Goal: Task Accomplishment & Management: Manage account settings

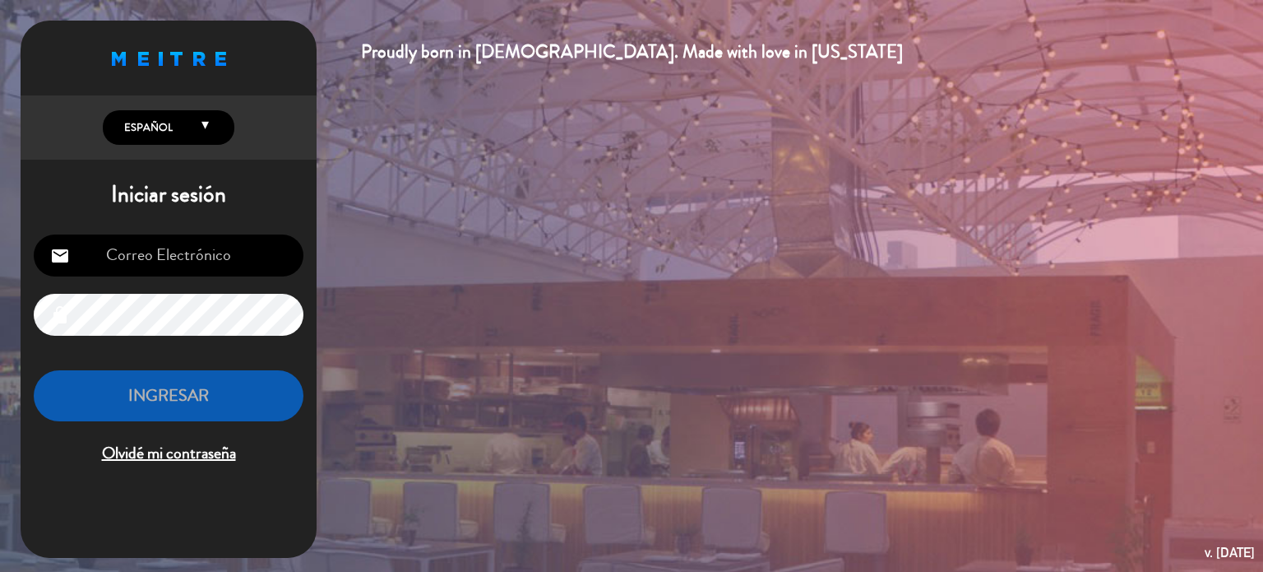
click at [210, 260] on input "email" at bounding box center [169, 255] width 270 height 42
type input "[EMAIL_ADDRESS][DOMAIN_NAME]"
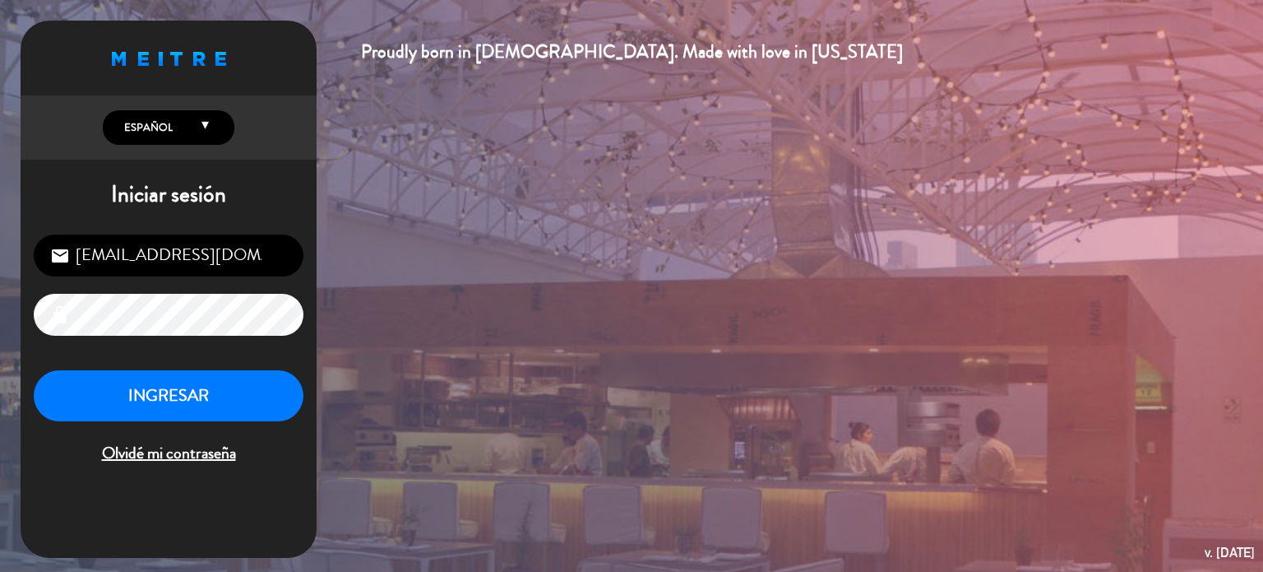
click at [247, 366] on div "[EMAIL_ADDRESS][DOMAIN_NAME] email lock INGRESAR Olvidé mi contraseña" at bounding box center [169, 350] width 296 height 259
click at [217, 384] on button "INGRESAR" at bounding box center [169, 396] width 270 height 52
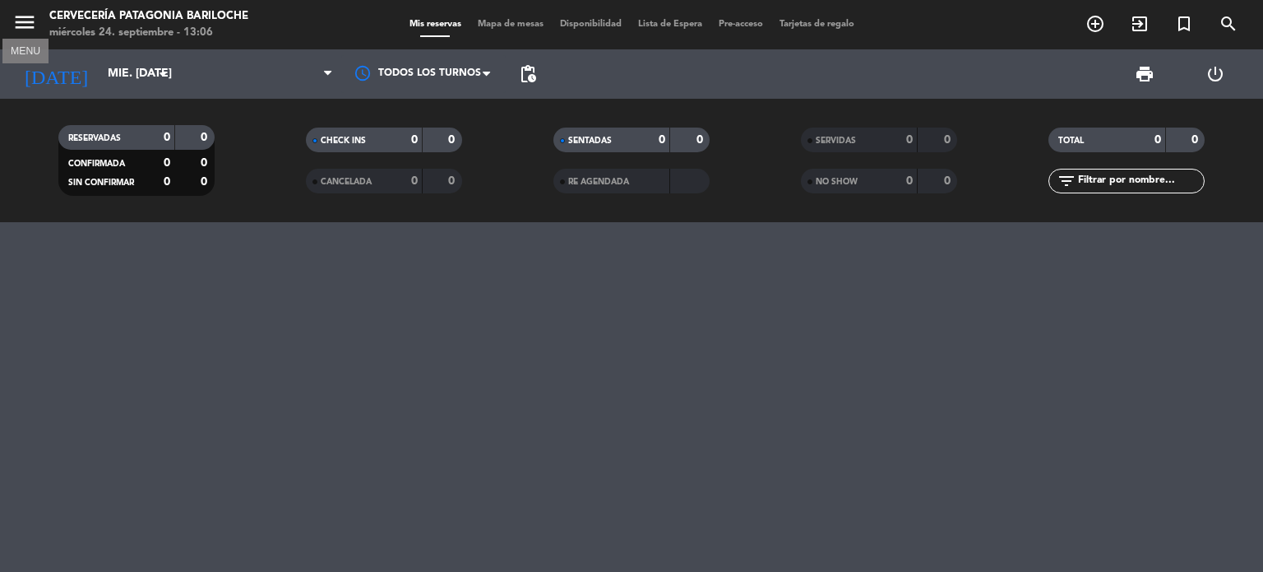
click at [16, 19] on icon "menu" at bounding box center [24, 22] width 25 height 25
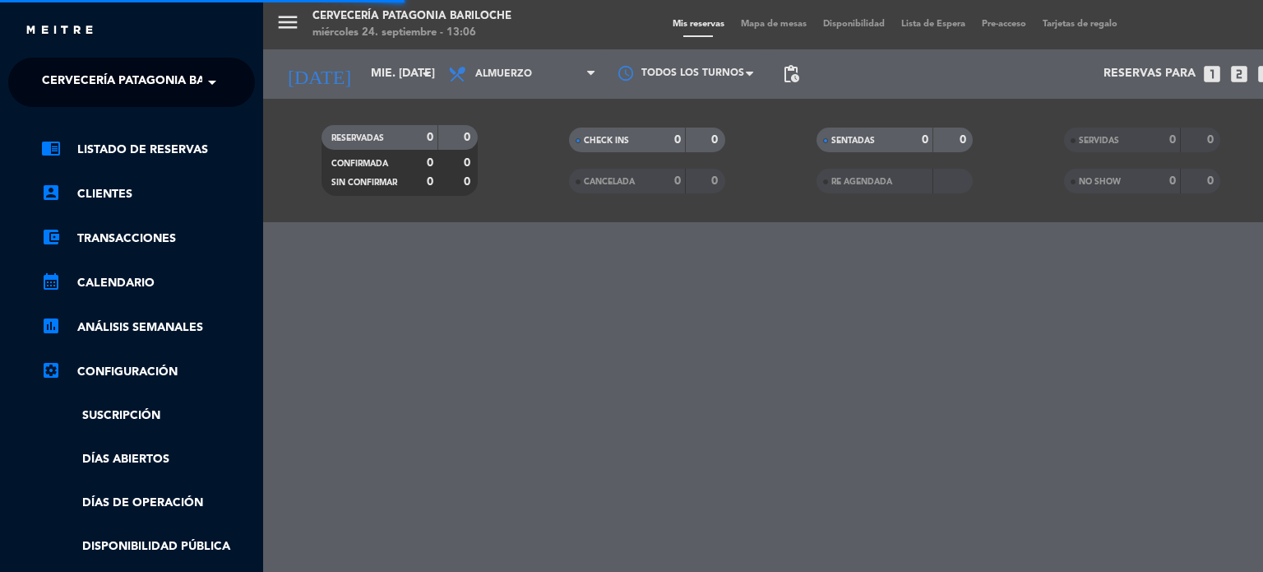
drag, startPoint x: 208, startPoint y: 101, endPoint x: 222, endPoint y: 84, distance: 22.2
click at [222, 84] on ng-select "× Cervecería Patagonia Bariloche ×" at bounding box center [131, 82] width 247 height 49
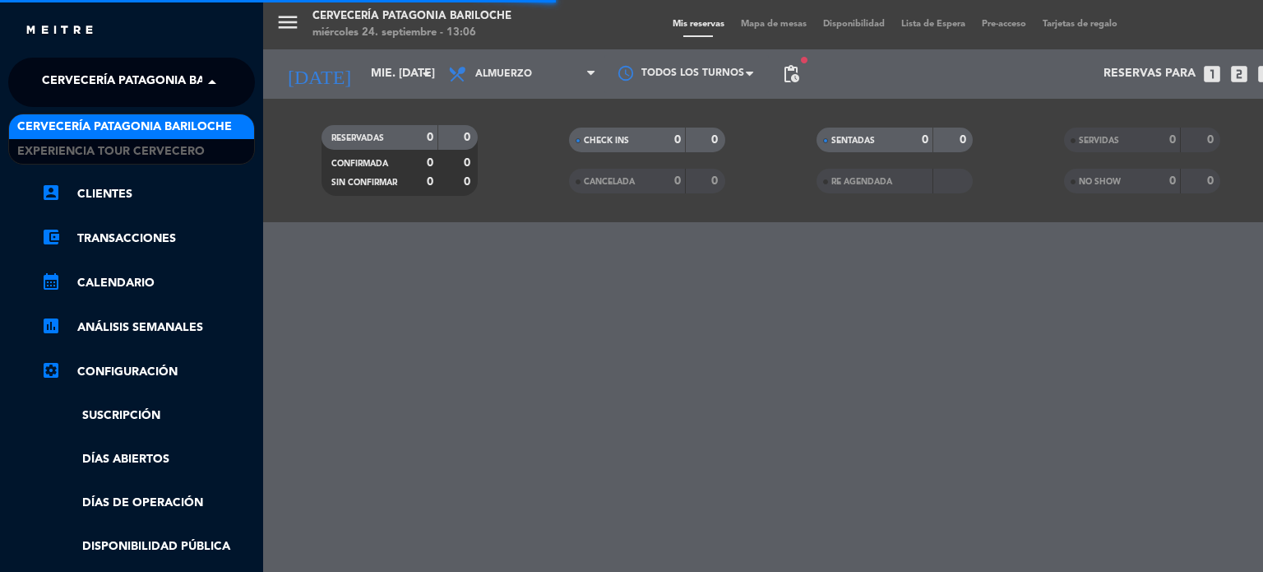
click at [222, 84] on span at bounding box center [216, 82] width 28 height 35
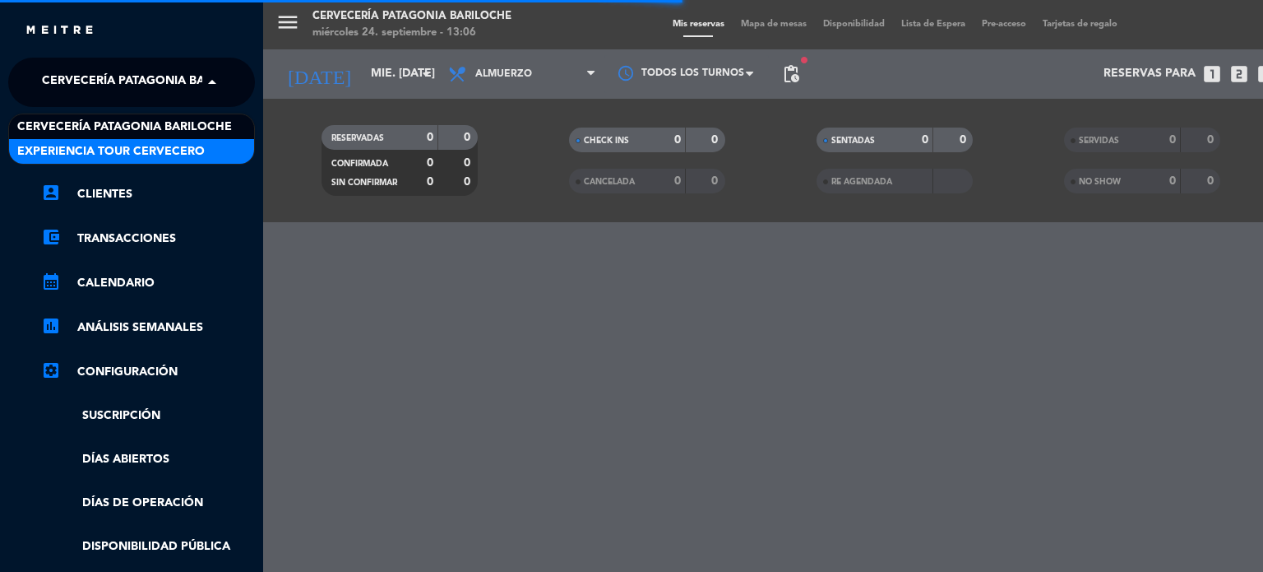
click at [189, 150] on span "Experiencia Tour Cervecero" at bounding box center [110, 151] width 187 height 19
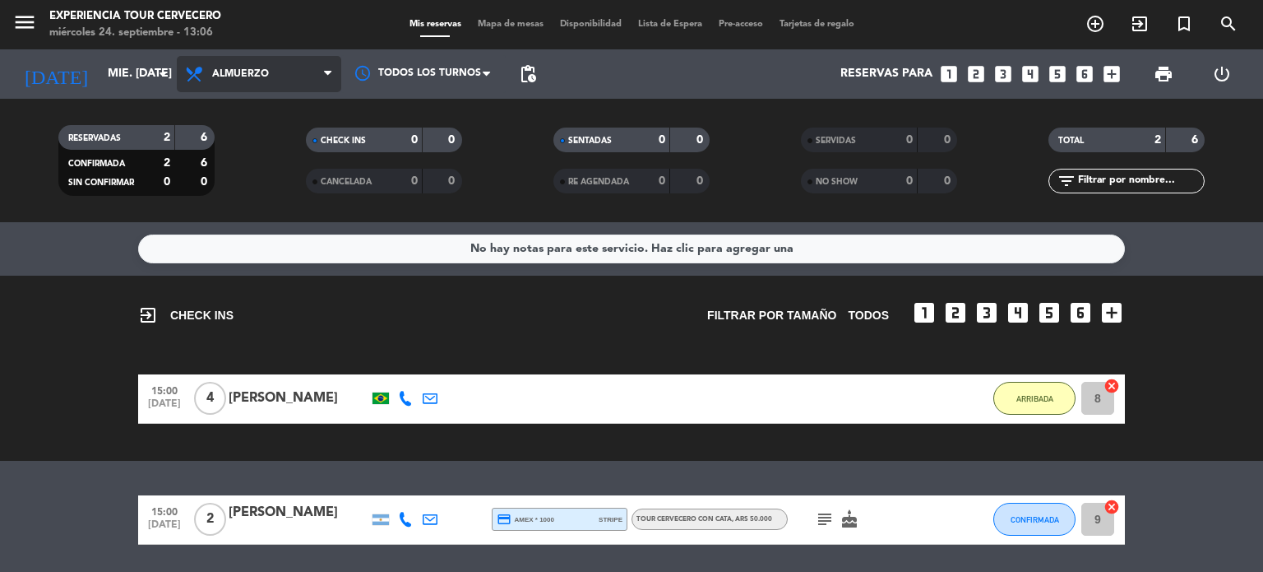
click at [293, 79] on span "Almuerzo" at bounding box center [259, 74] width 164 height 36
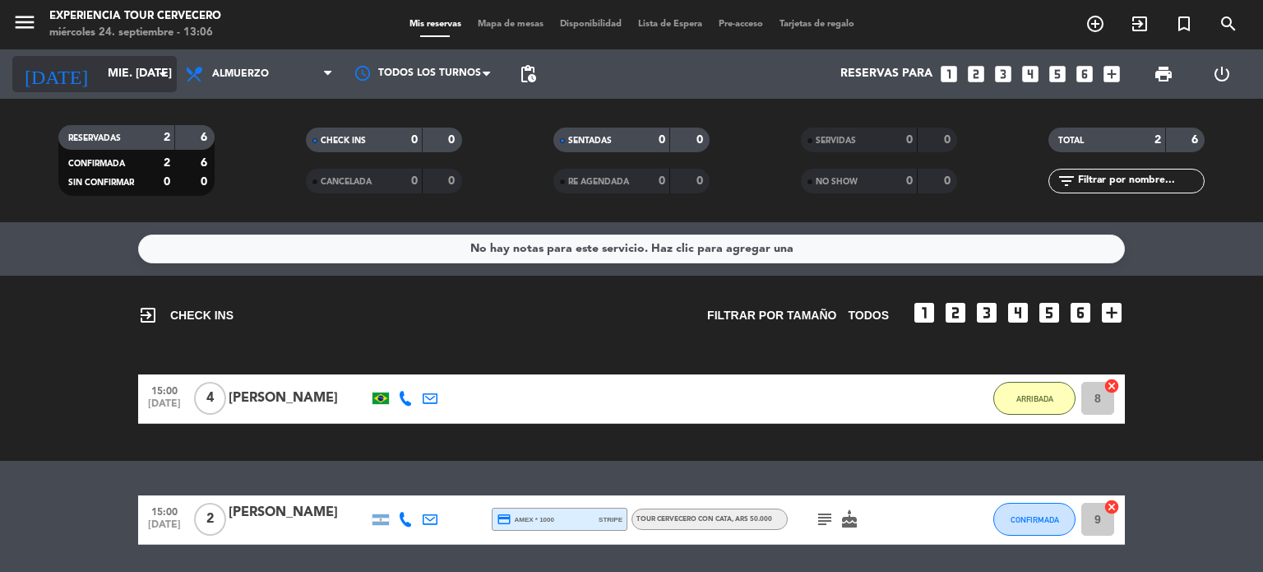
click at [110, 81] on input "mié. [DATE]" at bounding box center [177, 74] width 156 height 30
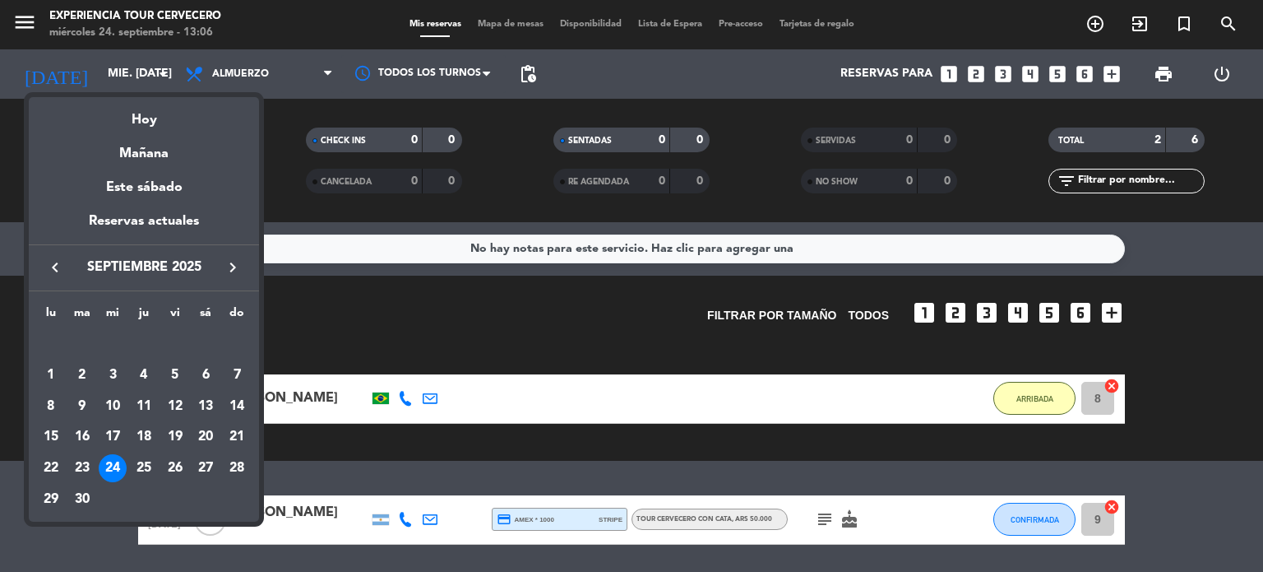
click at [230, 267] on icon "keyboard_arrow_right" at bounding box center [233, 267] width 20 height 20
click at [142, 368] on div "2" at bounding box center [144, 375] width 28 height 28
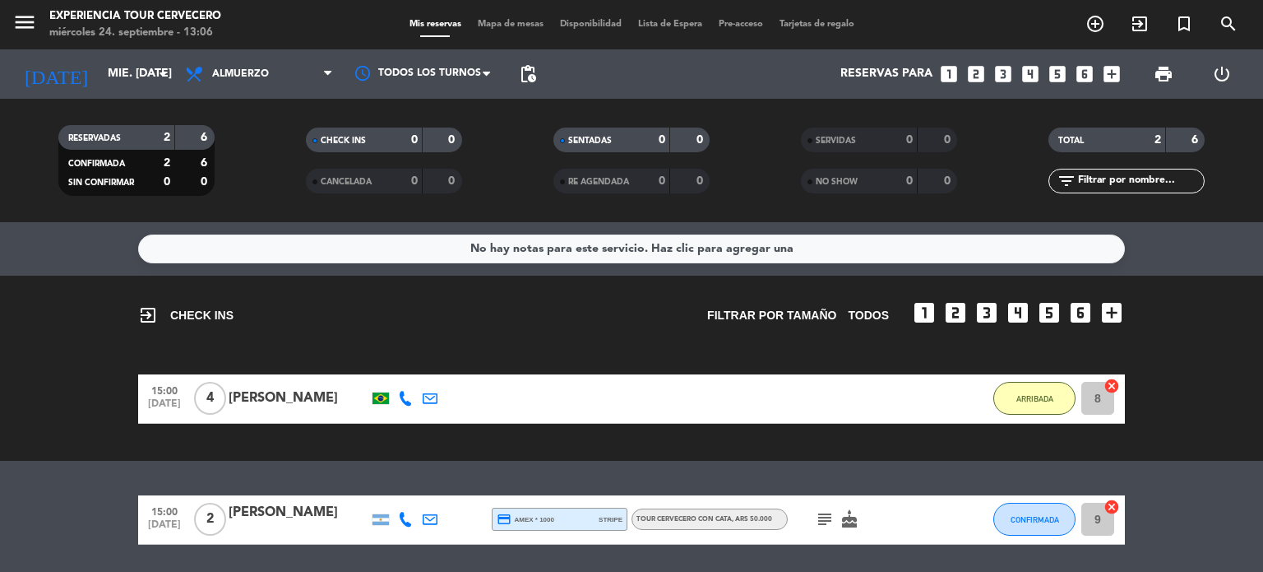
type input "[DEMOGRAPHIC_DATA] [DATE]"
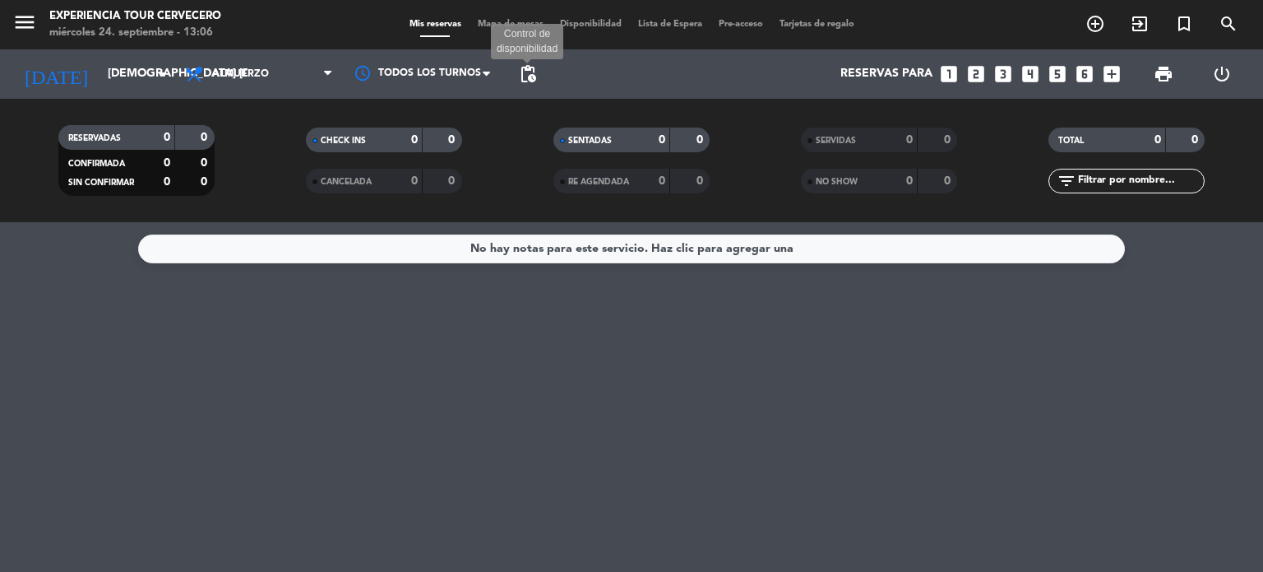
click at [536, 76] on span "pending_actions" at bounding box center [528, 74] width 20 height 20
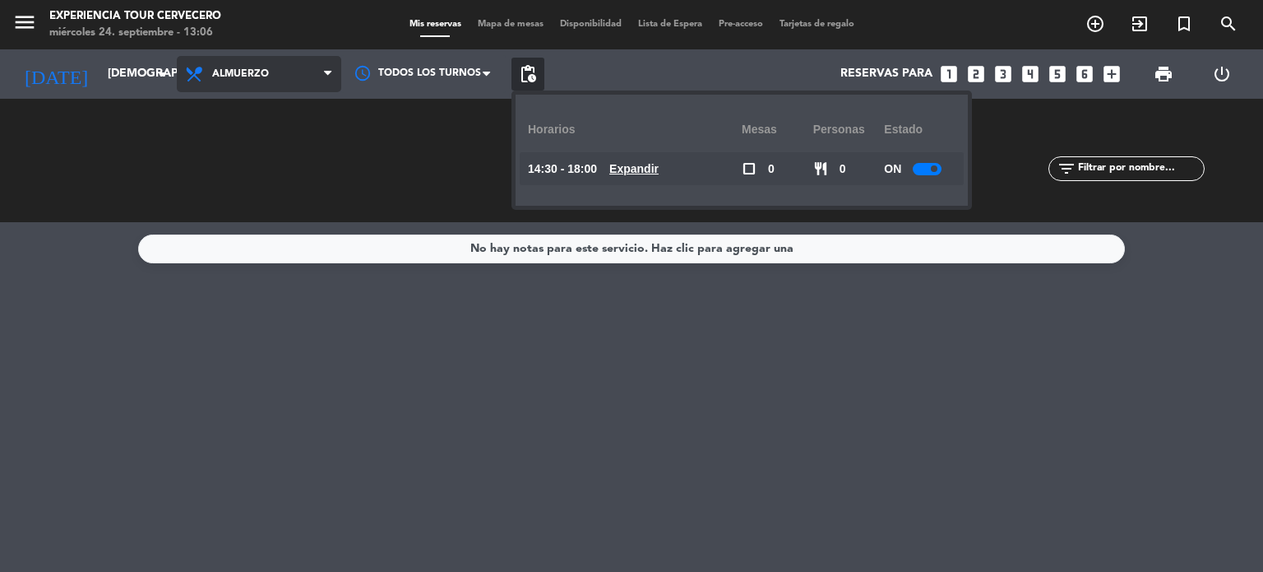
click at [339, 82] on span "Almuerzo" at bounding box center [259, 74] width 164 height 36
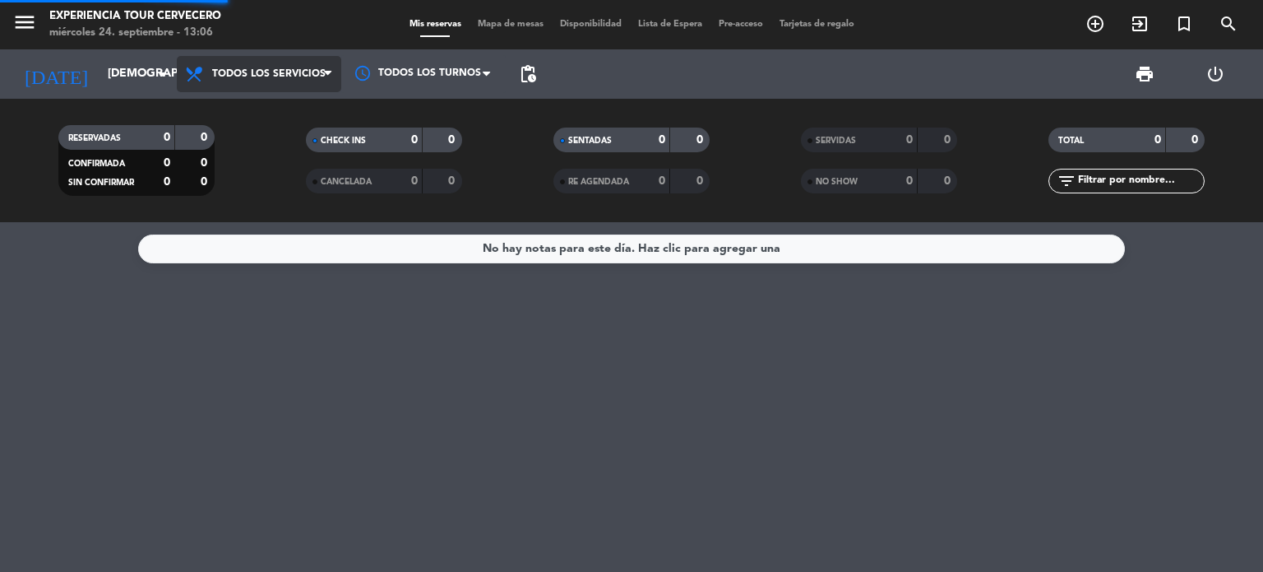
click at [280, 115] on div "menu Experiencia Tour Cervecero miércoles 24. septiembre - 13:06 Mis reservas M…" at bounding box center [631, 111] width 1263 height 222
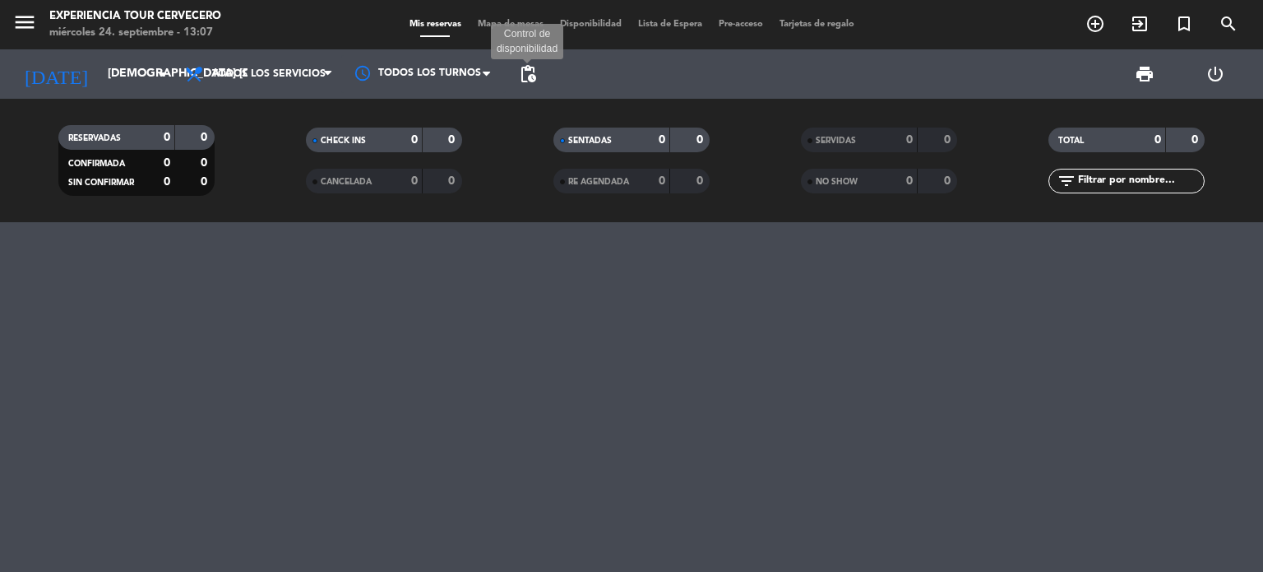
click at [526, 78] on span "pending_actions" at bounding box center [528, 74] width 20 height 20
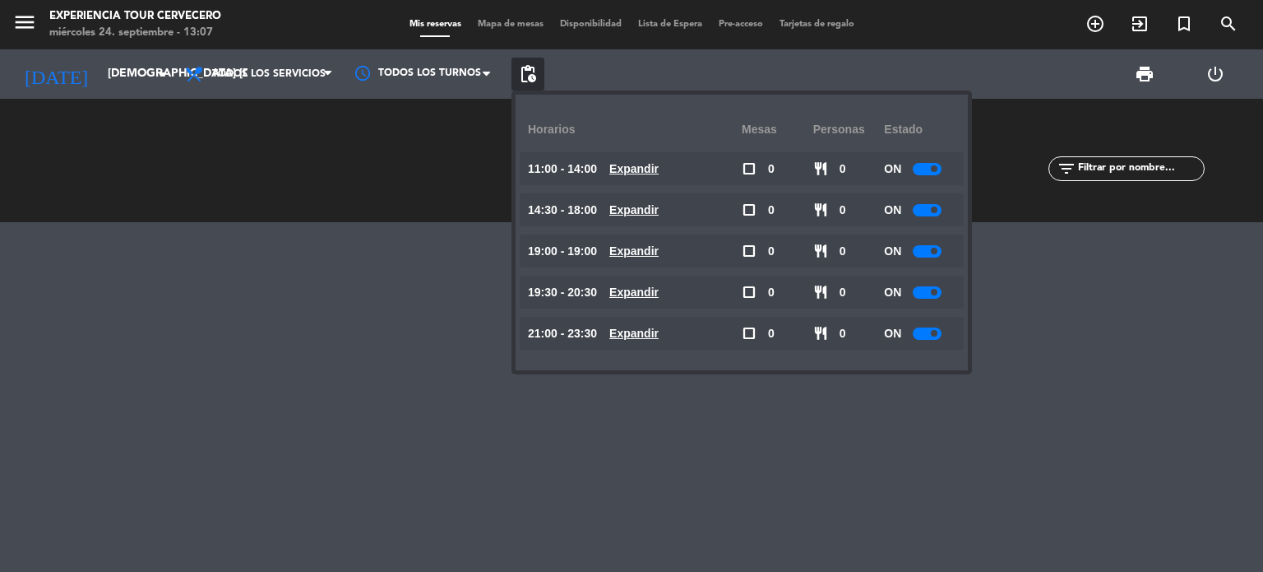
click at [925, 170] on div at bounding box center [927, 169] width 29 height 12
click at [523, 67] on span "pending_actions" at bounding box center [528, 74] width 20 height 20
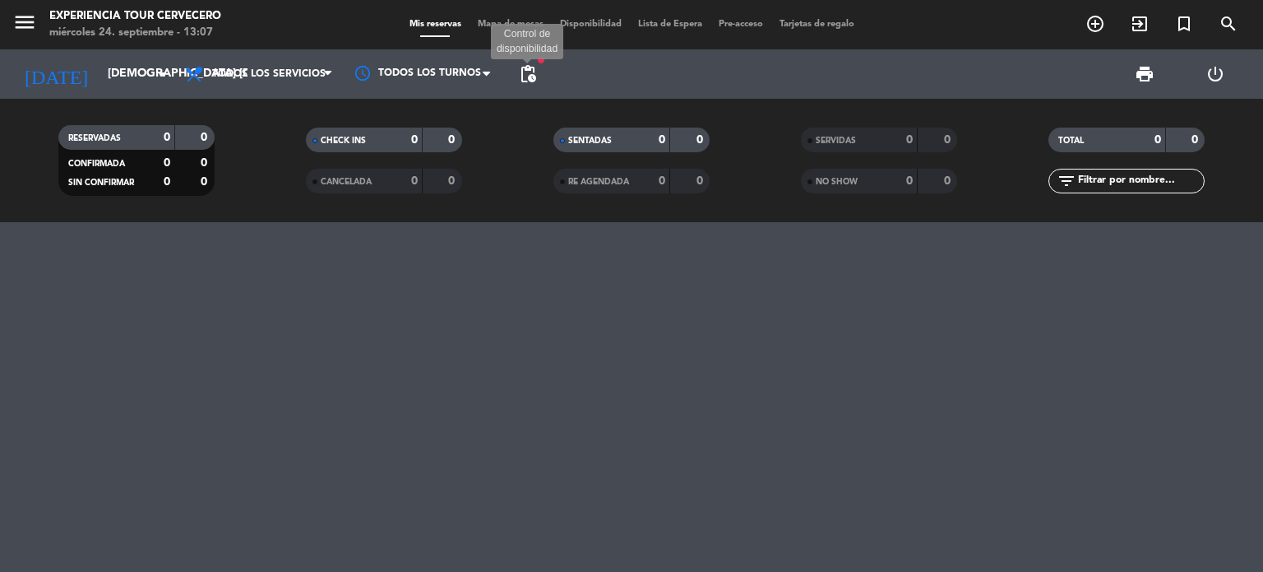
click at [535, 67] on span "pending_actions" at bounding box center [528, 74] width 20 height 20
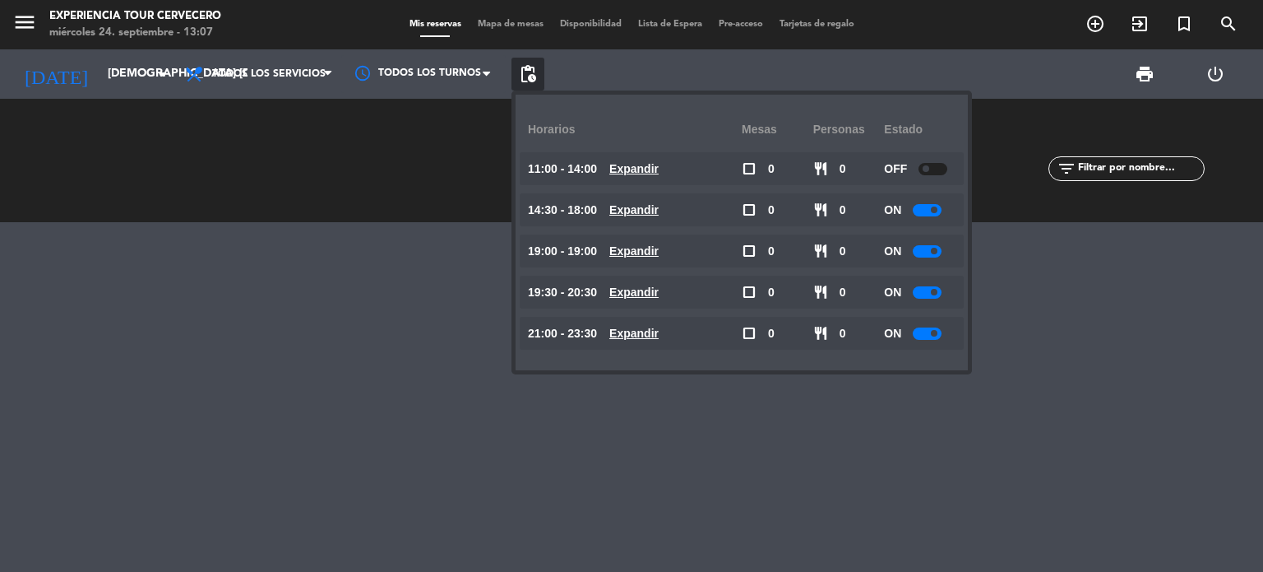
click at [932, 177] on div "OFF" at bounding box center [920, 168] width 72 height 33
click at [932, 166] on div at bounding box center [933, 169] width 29 height 12
click at [539, 81] on span "pending_actions" at bounding box center [527, 74] width 33 height 33
click at [95, 211] on div "RESERVADAS 0 0 CONFIRMADA 0 0 SIN CONFIRMAR 0 0 CHECK INS 0 0 CANCELADA 0 0 SEN…" at bounding box center [631, 160] width 1263 height 123
